Goal: Information Seeking & Learning: Learn about a topic

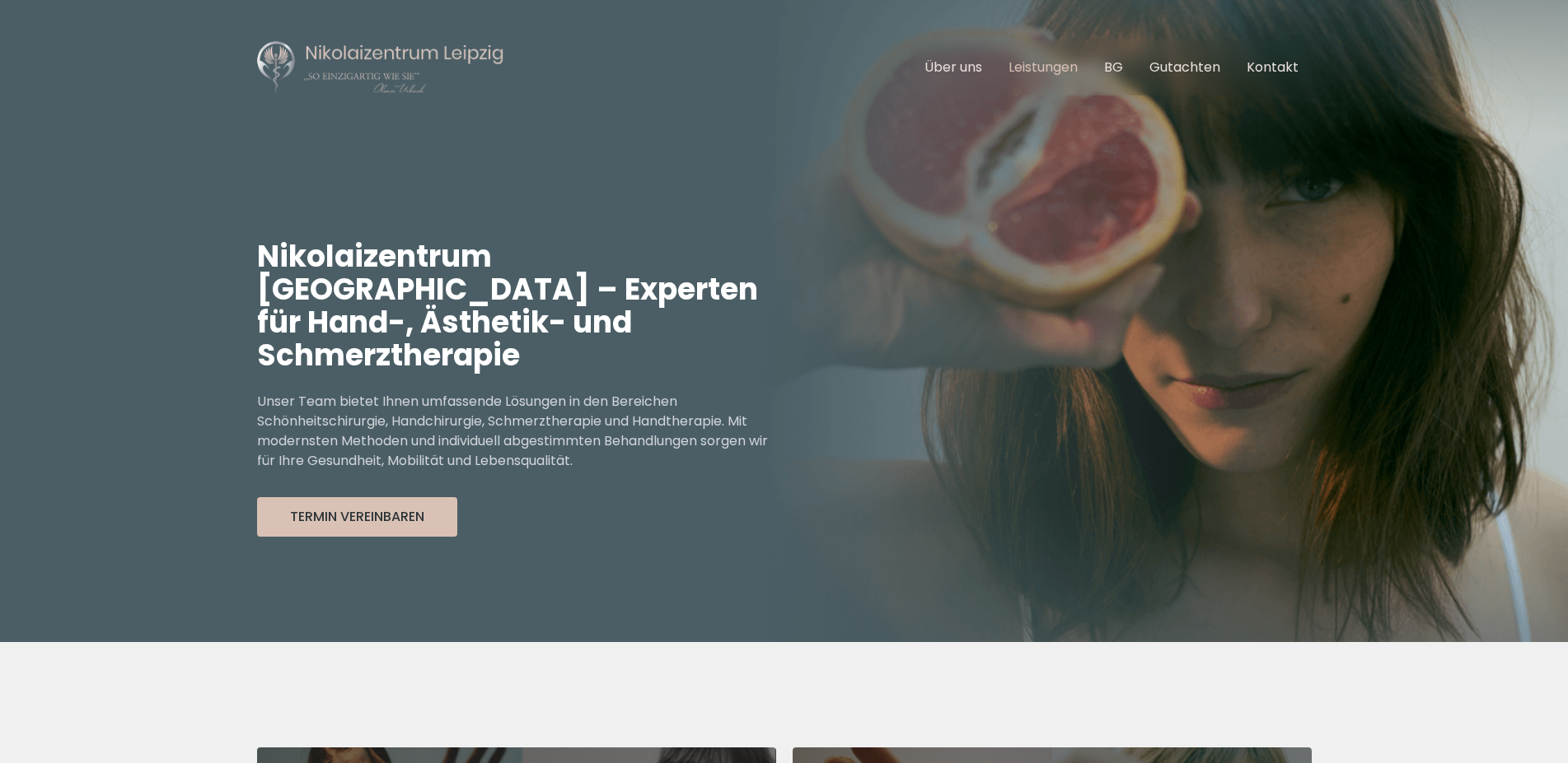
click at [1064, 68] on link "Leistungen" at bounding box center [1043, 67] width 70 height 19
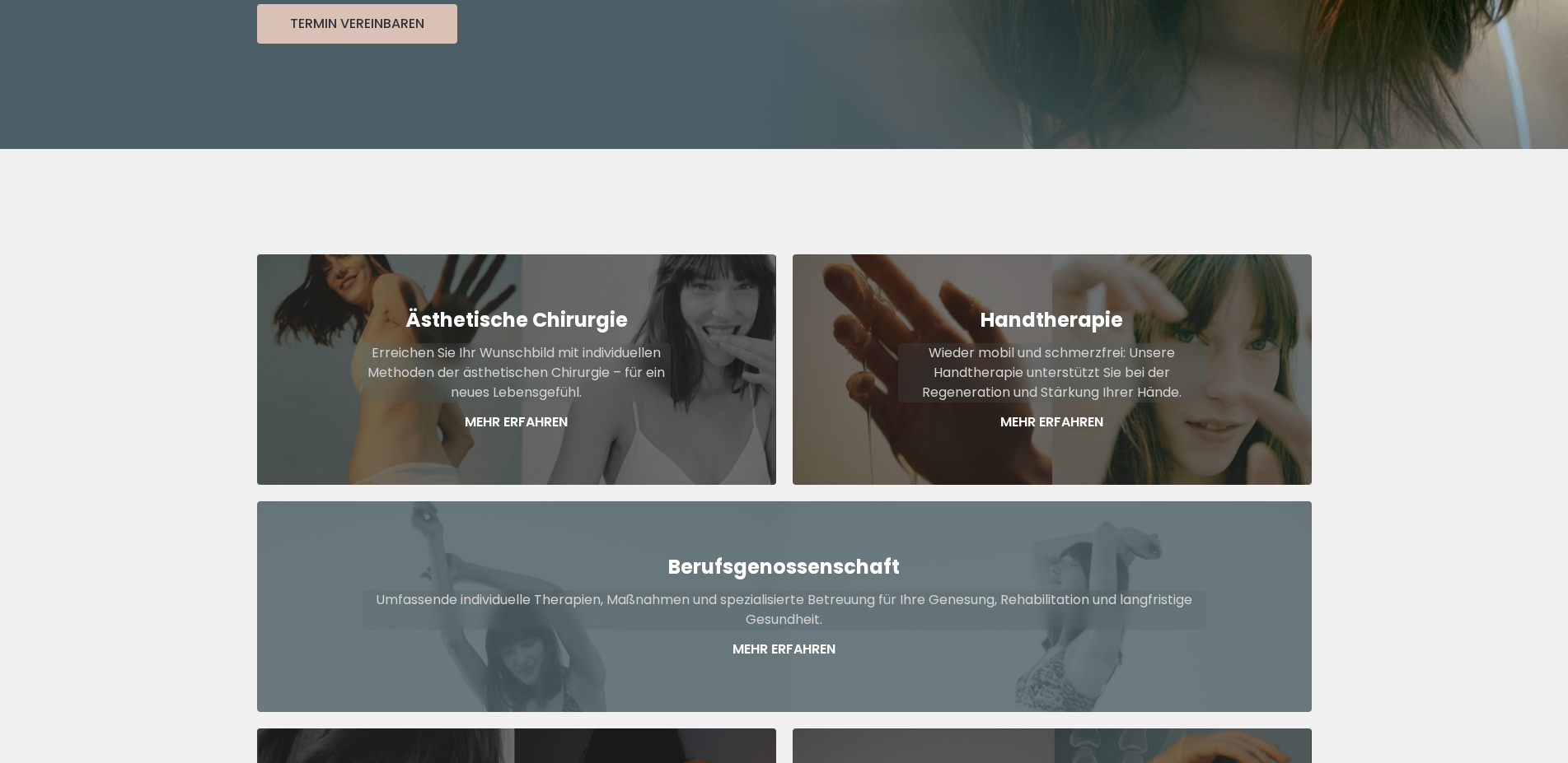
scroll to position [358, 0]
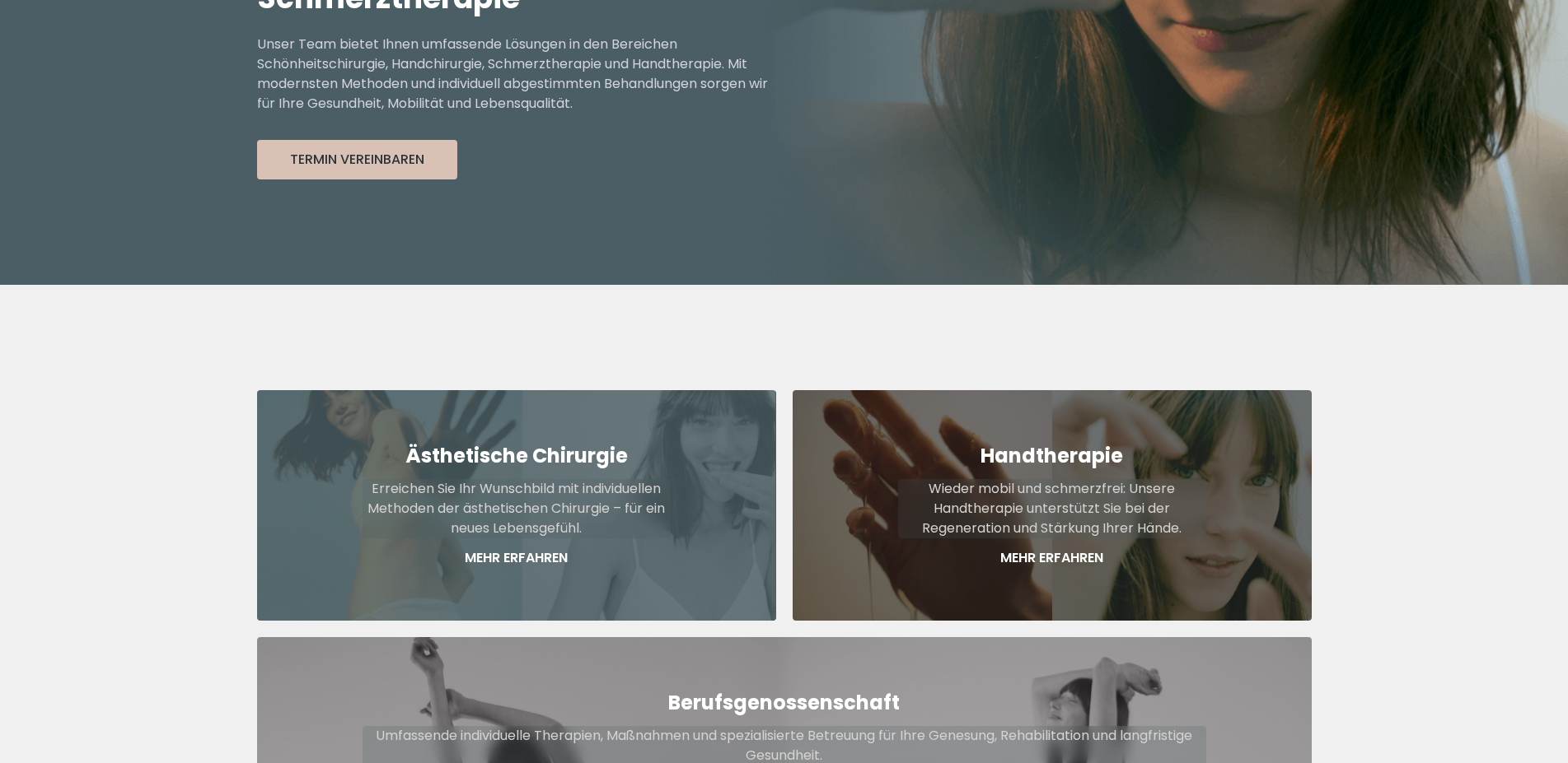
click at [528, 442] on strong "Ästhetische Chirurgie" at bounding box center [516, 456] width 222 height 27
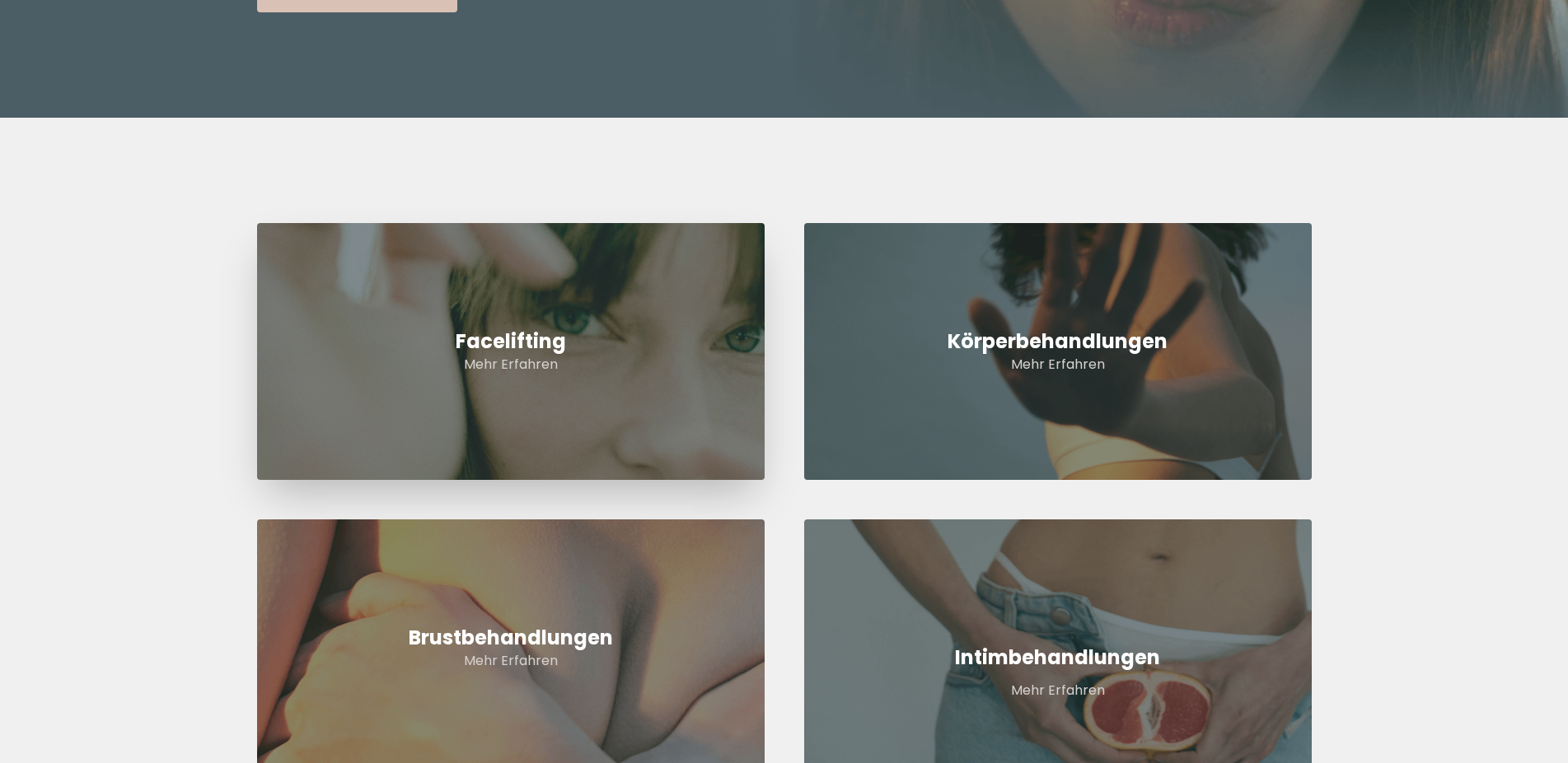
scroll to position [504, 0]
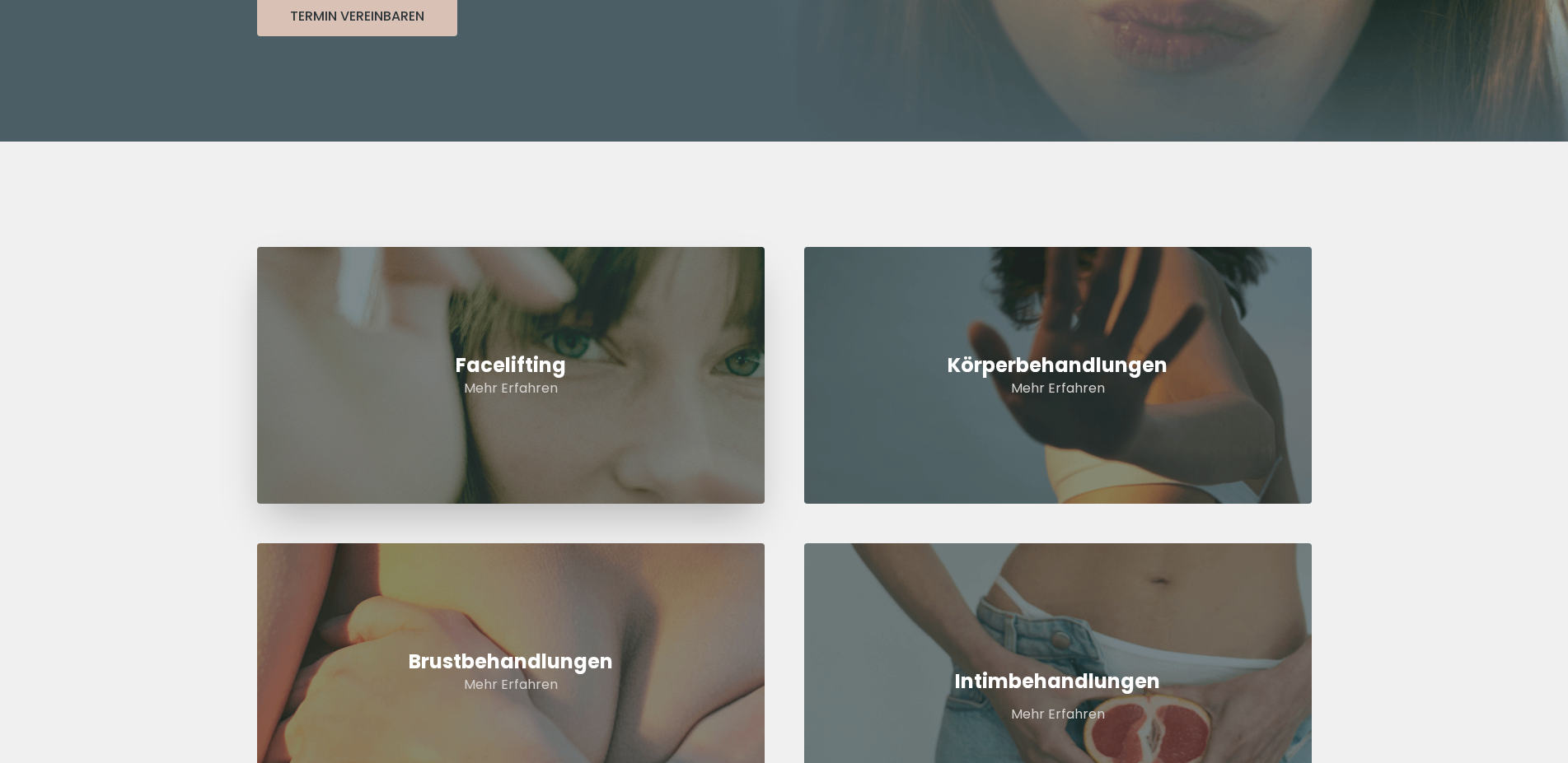
click at [525, 359] on h2 "Facelifting" at bounding box center [511, 365] width 507 height 27
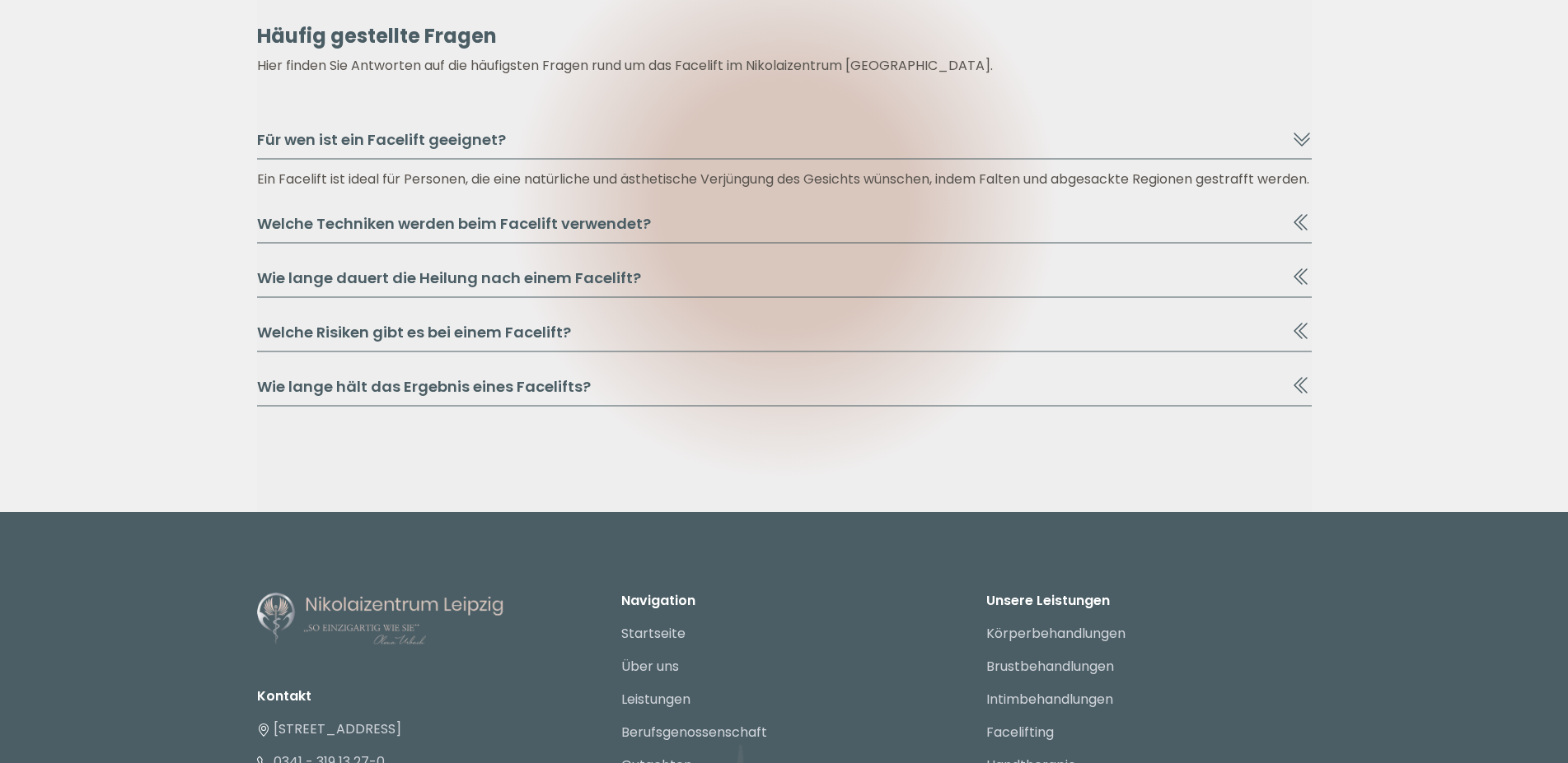
scroll to position [2939, 0]
